Goal: Task Accomplishment & Management: Manage account settings

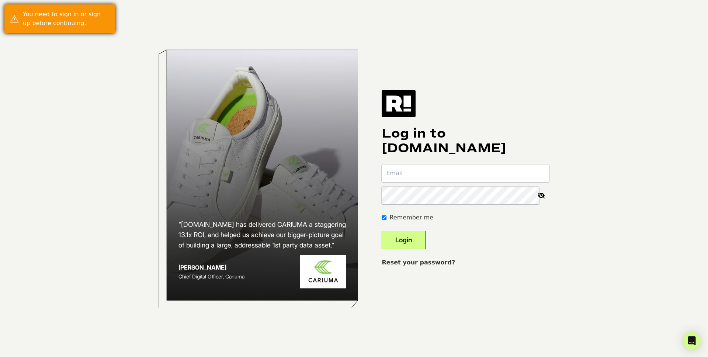
click at [76, 23] on div "You need to sign in or sign up before continuing." at bounding box center [66, 19] width 87 height 18
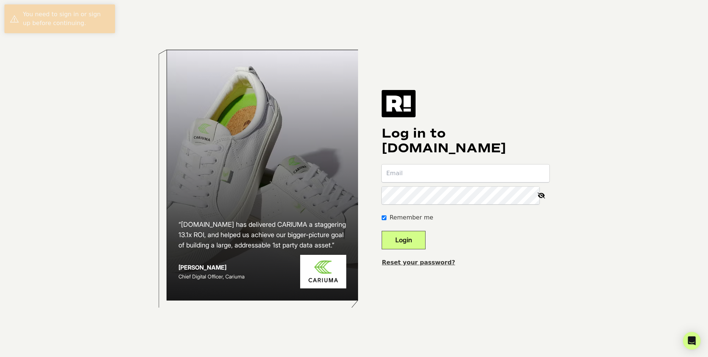
click at [434, 180] on input "email" at bounding box center [466, 174] width 168 height 18
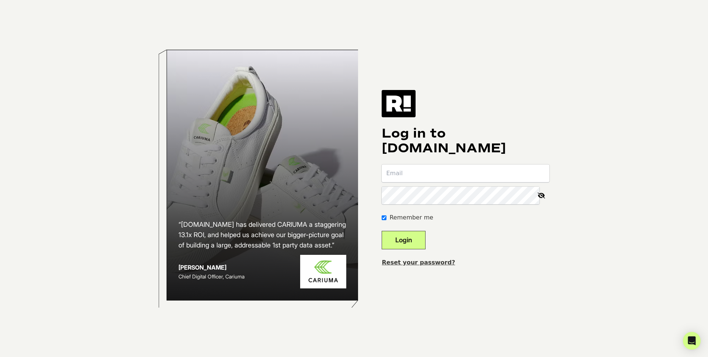
click at [429, 181] on input "email" at bounding box center [466, 174] width 168 height 18
click at [426, 176] on input "email" at bounding box center [466, 174] width 168 height 18
drag, startPoint x: 149, startPoint y: 144, endPoint x: 433, endPoint y: 131, distance: 283.9
click at [150, 144] on div "“[DOMAIN_NAME] has delivered CARIUMA a staggering 13.1x ROI, and helped us achi…" at bounding box center [354, 178] width 420 height 357
click at [462, 137] on h1 "Log in to [DOMAIN_NAME]" at bounding box center [466, 141] width 168 height 30
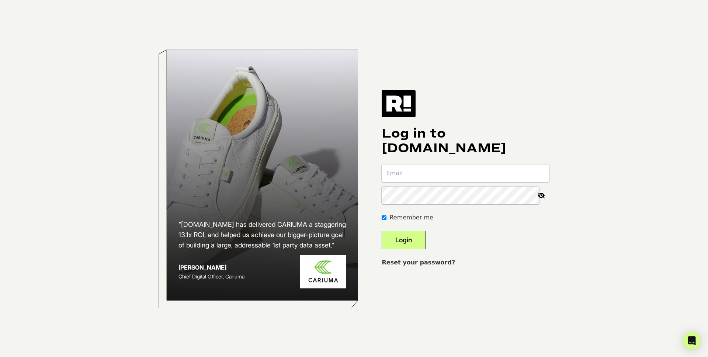
click at [412, 169] on input "email" at bounding box center [466, 174] width 168 height 18
click at [413, 168] on input "email" at bounding box center [466, 174] width 168 height 18
type input "[EMAIL_ADDRESS][DOMAIN_NAME]"
click at [425, 261] on link "Reset your password?" at bounding box center [418, 262] width 73 height 7
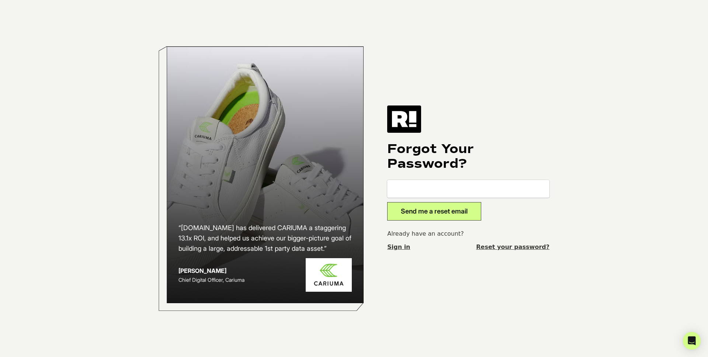
drag, startPoint x: 446, startPoint y: 186, endPoint x: 511, endPoint y: 176, distance: 66.1
click at [446, 186] on input "email" at bounding box center [468, 189] width 162 height 18
click at [542, 154] on h1 "Forgot Your Password?" at bounding box center [468, 157] width 162 height 30
click at [458, 194] on input "email" at bounding box center [468, 189] width 162 height 18
type input "[EMAIL_ADDRESS][DOMAIN_NAME]"
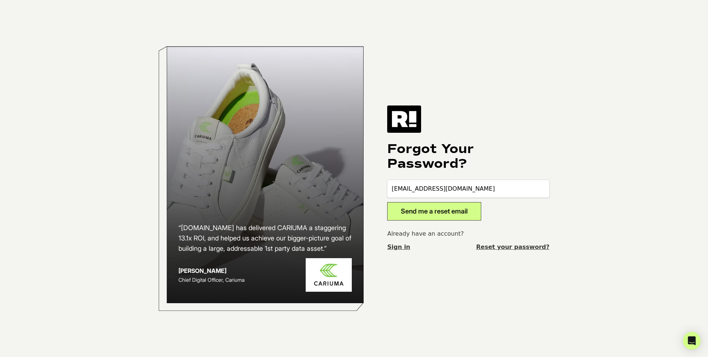
click at [451, 220] on button "Send me a reset email" at bounding box center [434, 211] width 94 height 18
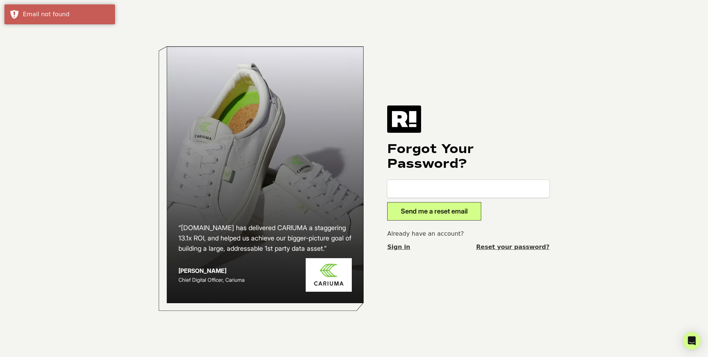
click at [441, 192] on input "email" at bounding box center [468, 189] width 162 height 18
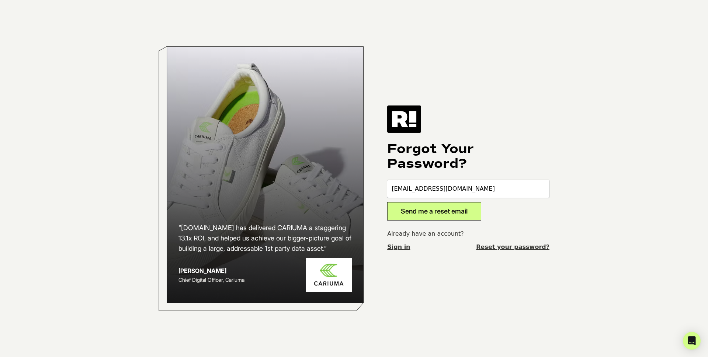
type input "igupov@focuscamera.com"
click at [460, 202] on button "Send me a reset email" at bounding box center [434, 211] width 94 height 18
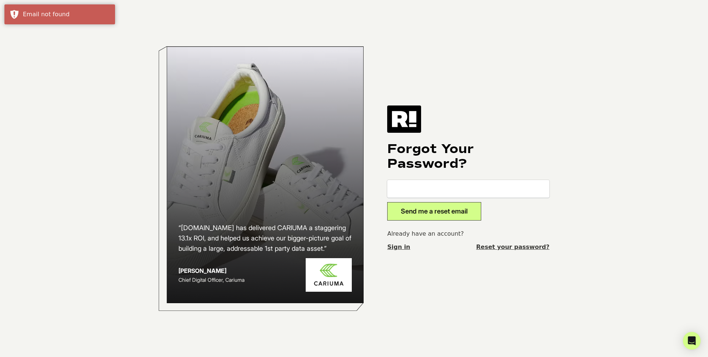
click at [423, 186] on input "email" at bounding box center [468, 189] width 162 height 18
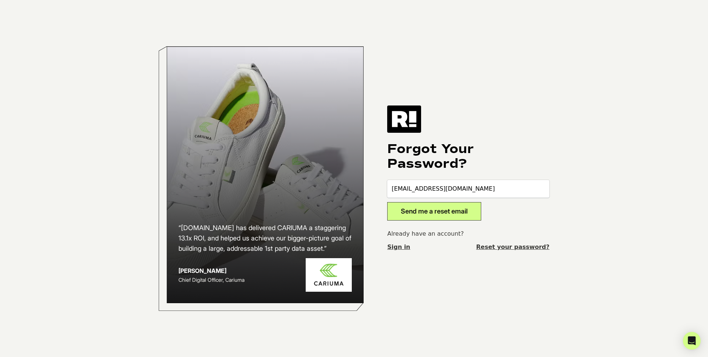
type input "[EMAIL_ADDRESS][DOMAIN_NAME]"
click at [432, 206] on button "Send me a reset email" at bounding box center [434, 211] width 94 height 18
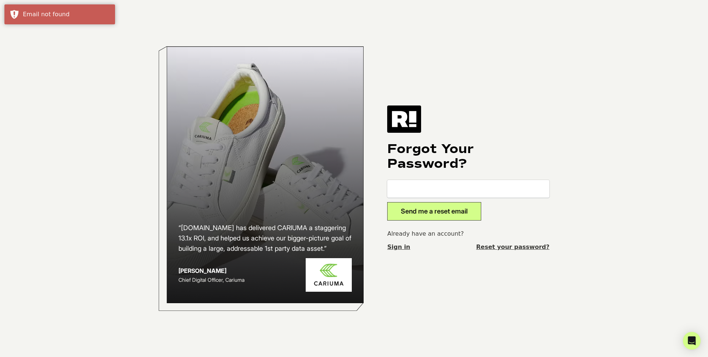
click at [432, 186] on input "email" at bounding box center [468, 189] width 162 height 18
